Goal: Information Seeking & Learning: Learn about a topic

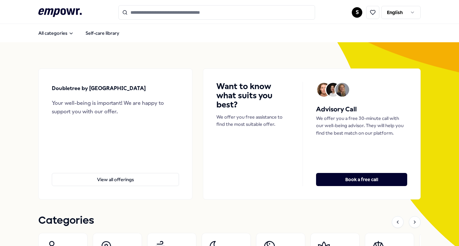
click at [119, 173] on button "View all offerings" at bounding box center [115, 179] width 127 height 13
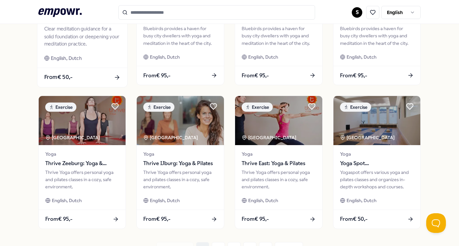
scroll to position [257, 0]
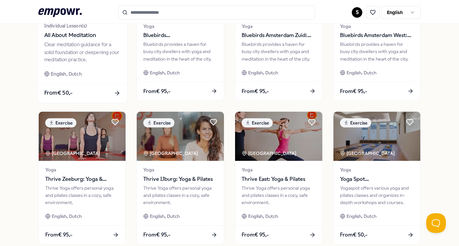
click at [70, 85] on div "From € 50,-" at bounding box center [82, 92] width 90 height 19
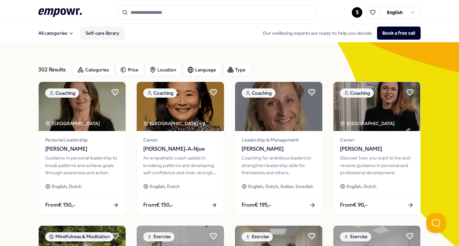
click at [102, 36] on link "Self-care library" at bounding box center [102, 33] width 44 height 13
click at [169, 70] on div "Location" at bounding box center [163, 69] width 36 height 13
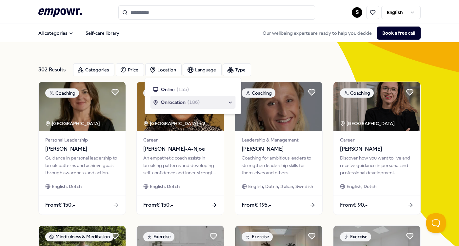
click at [169, 101] on span "On location" at bounding box center [173, 102] width 25 height 7
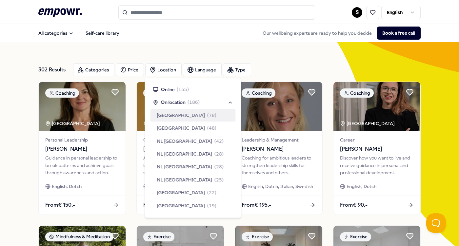
click at [179, 120] on div "[GEOGRAPHIC_DATA] ( 78 )" at bounding box center [192, 115] width 85 height 12
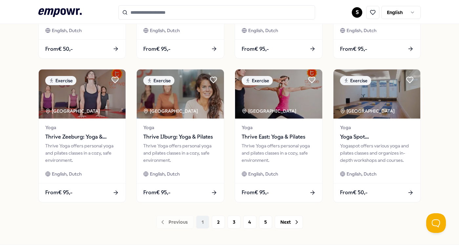
scroll to position [330, 0]
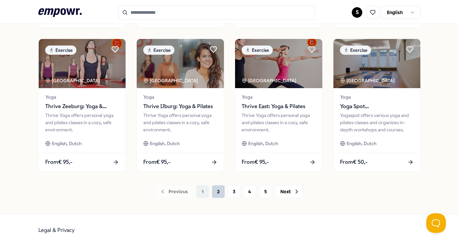
click at [214, 196] on button "2" at bounding box center [218, 191] width 13 height 13
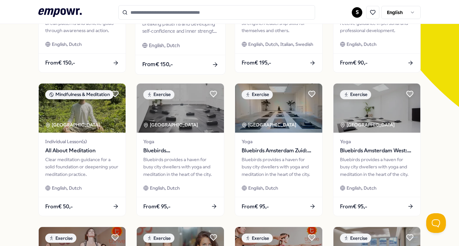
scroll to position [330, 0]
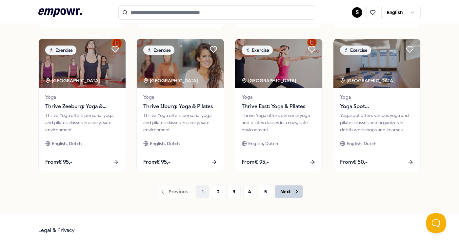
click at [291, 195] on button "Next" at bounding box center [288, 191] width 28 height 13
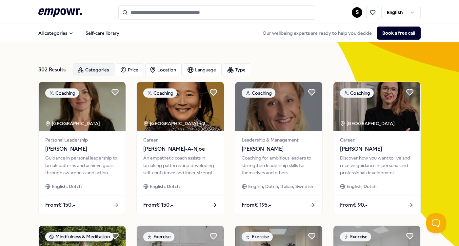
click at [104, 70] on div "Categories" at bounding box center [93, 69] width 41 height 13
